Goal: Task Accomplishment & Management: Use online tool/utility

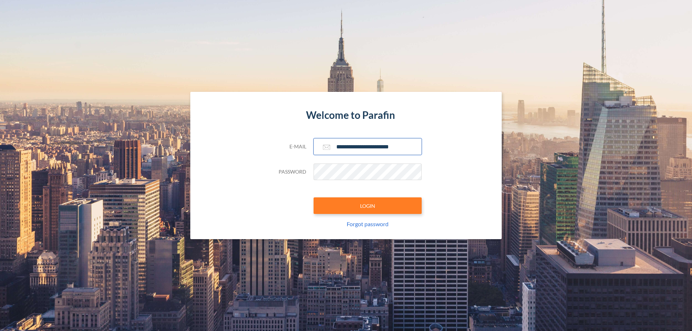
type input "**********"
click at [367, 206] on button "LOGIN" at bounding box center [367, 205] width 108 height 17
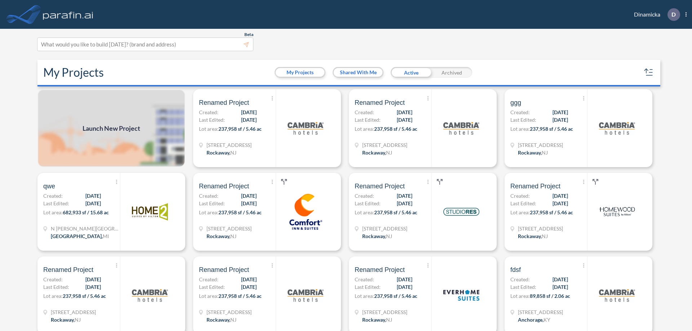
scroll to position [2, 0]
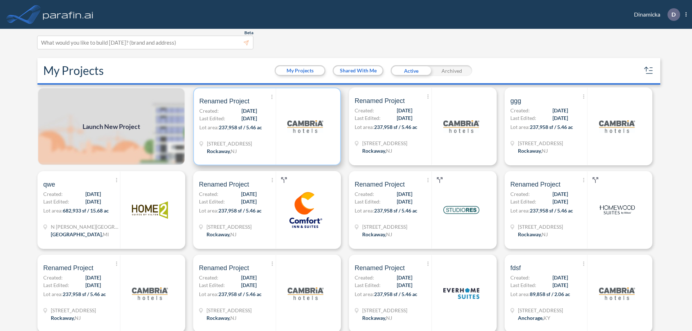
click at [266, 126] on p "Lot area: 237,958 sf / 5.46 ac" at bounding box center [237, 129] width 76 height 10
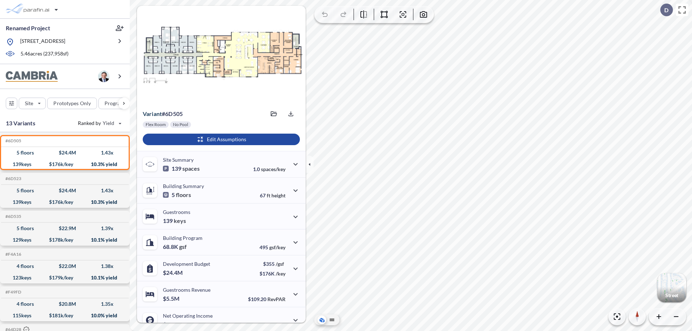
scroll to position [36, 0]
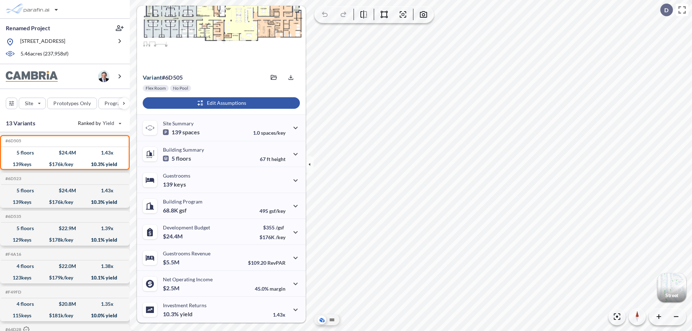
click at [220, 103] on div "button" at bounding box center [221, 103] width 157 height 12
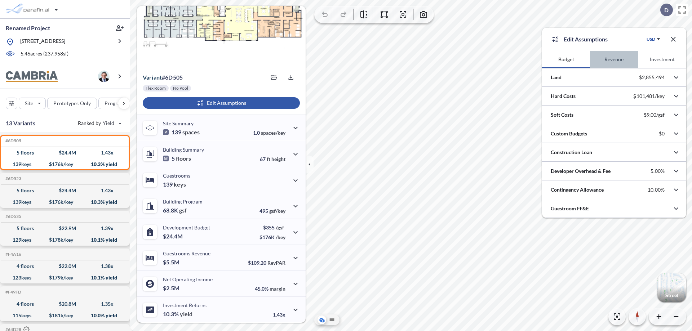
click at [614, 59] on button "Revenue" at bounding box center [614, 59] width 48 height 17
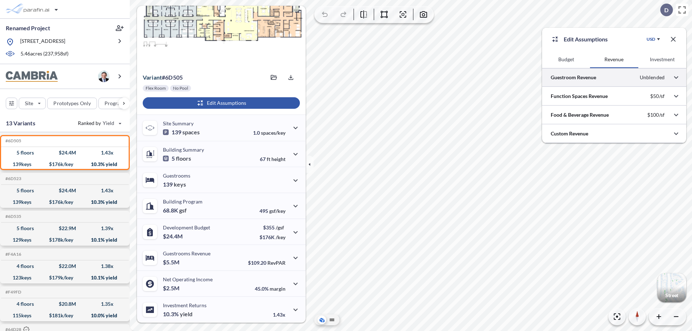
click at [614, 77] on div at bounding box center [614, 77] width 144 height 18
